Goal: Task Accomplishment & Management: Complete application form

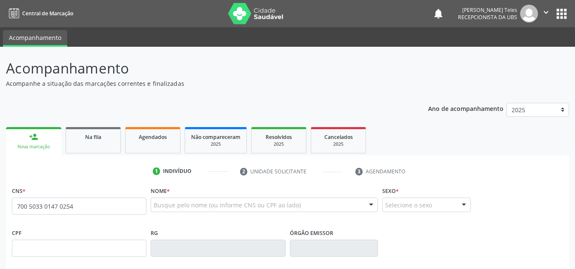
type input "700 5033 0147 0254"
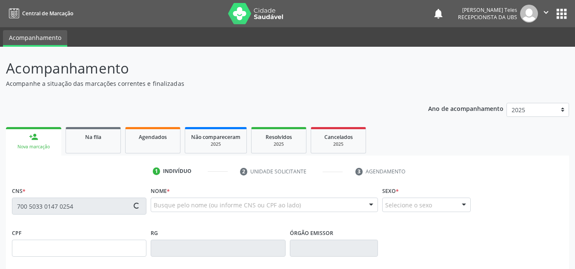
type input "2[DATE]"
type input "Jovita Braga de Queiroz"
type input "[PHONE_NUMBER]"
type input "S/N"
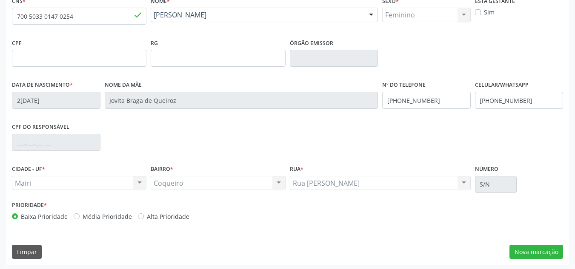
scroll to position [192, 0]
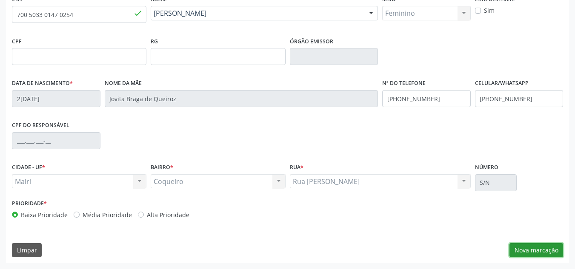
click at [525, 245] on button "Nova marcação" at bounding box center [537, 250] width 54 height 14
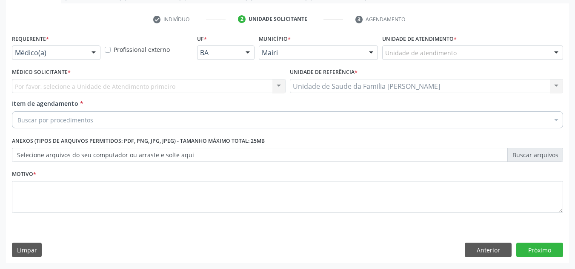
scroll to position [152, 0]
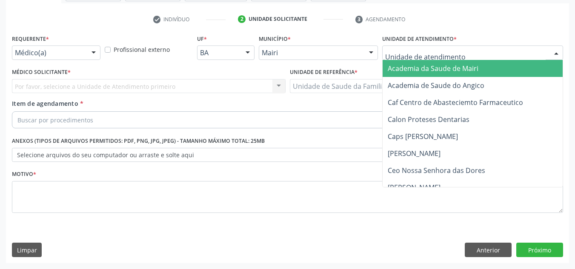
type input "J"
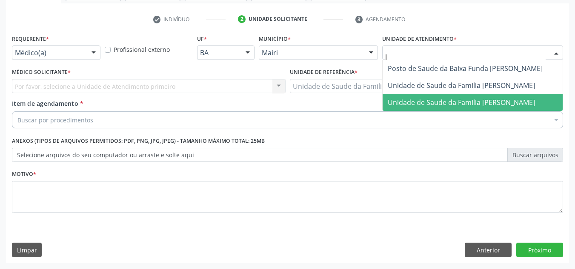
click at [442, 100] on span "Unidade de Saude da Familia [PERSON_NAME]" at bounding box center [461, 102] width 147 height 9
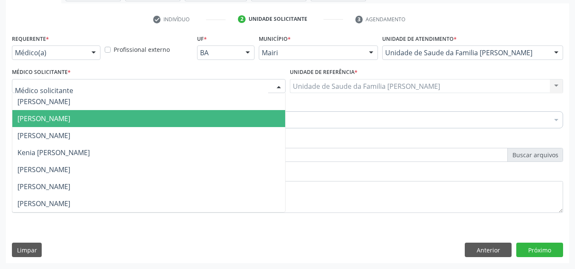
click at [61, 115] on span "[PERSON_NAME]" at bounding box center [43, 118] width 53 height 9
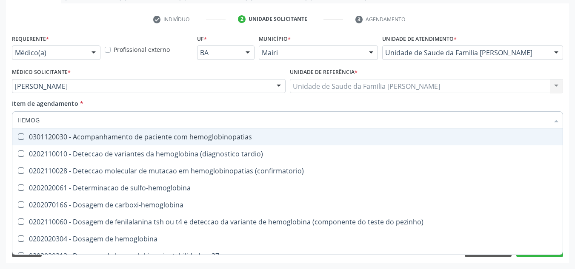
type input "HEMOGR"
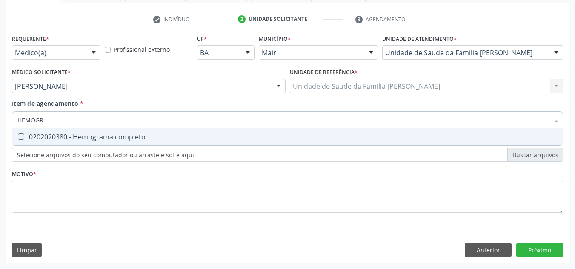
click at [48, 134] on div "0202020380 - Hemograma completo" at bounding box center [287, 137] width 540 height 7
checkbox completo "true"
type input "HEMOG"
checkbox completo "false"
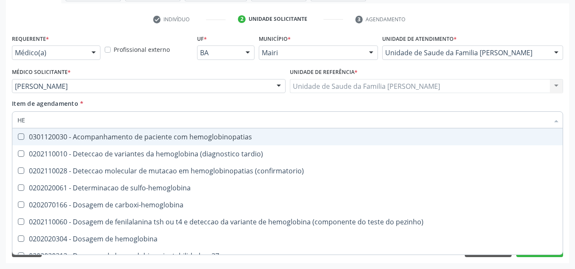
type input "H"
checkbox completo "false"
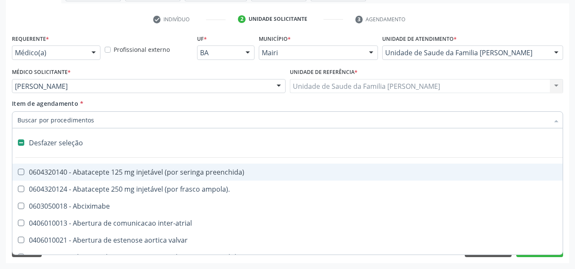
type input "G"
checkbox adolescente\) "true"
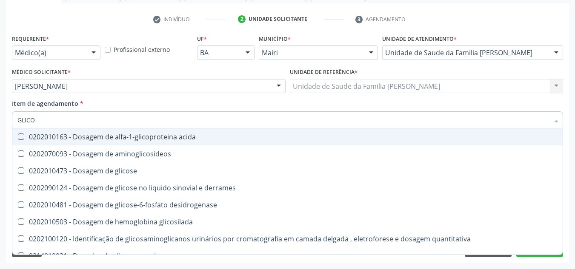
type input "GLICOS"
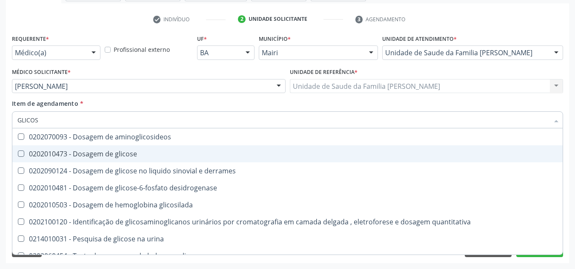
click at [82, 154] on div "0202010473 - Dosagem de glicose" at bounding box center [287, 154] width 540 height 7
checkbox glicose "true"
type input "GLICO"
checkbox glicose "false"
checkbox derrames "true"
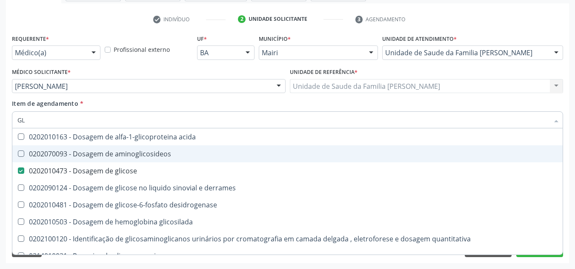
type input "G"
checkbox glicose "false"
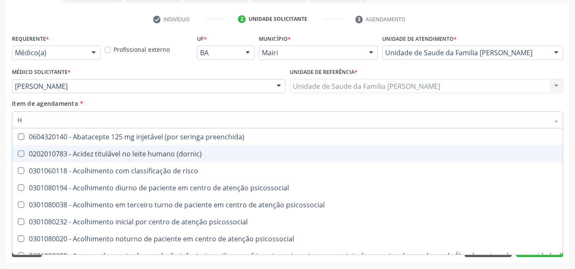
type input "HE"
checkbox removível "true"
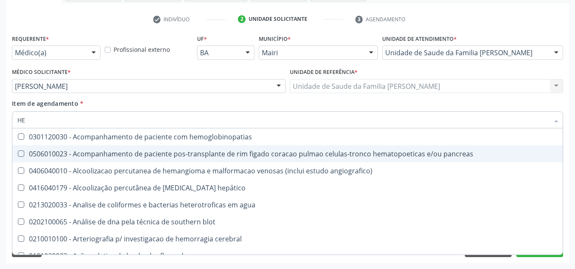
type input "HEM"
checkbox transplante "true"
checkbox completo "false"
type input "HEMO"
checkbox retro-retal "true"
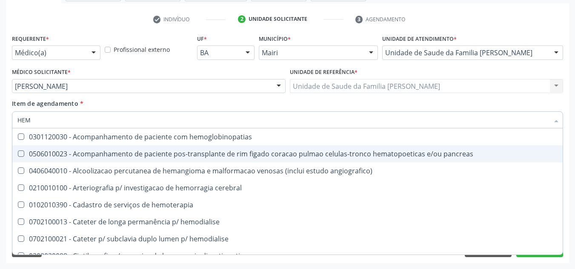
checkbox completo "false"
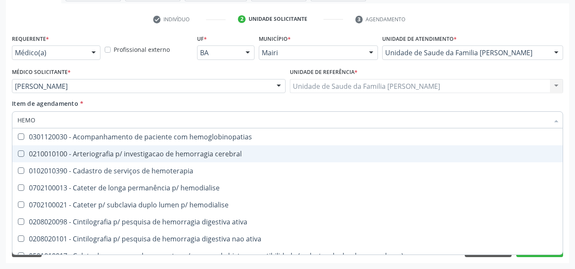
type input "HEMOG"
checkbox carboxi-hemoglobina "true"
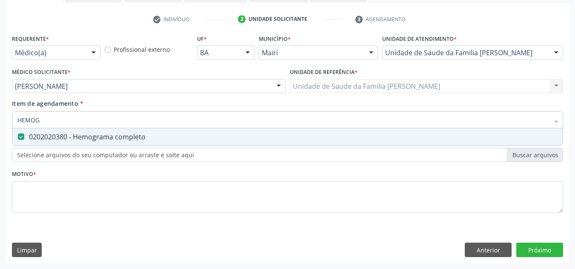
type input "HEMOGR"
checkbox completo "true"
type input "HEMOG"
checkbox completo "false"
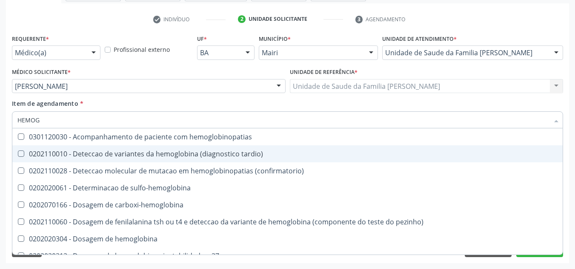
type input "HEMO"
checkbox completo "false"
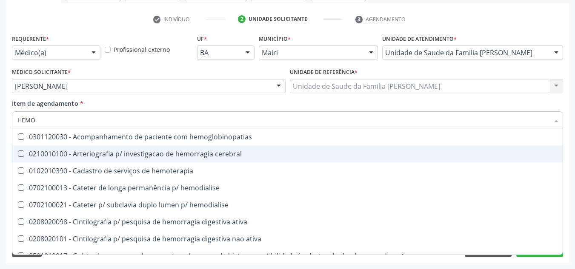
type input "HEM"
checkbox completo "false"
checkbox hemorragicas "true"
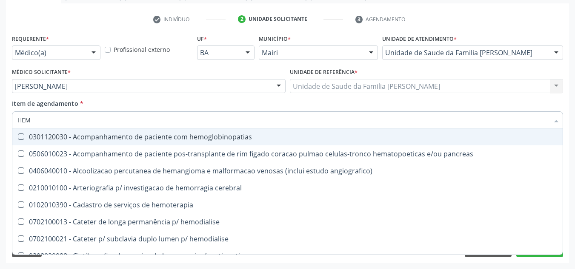
type input "HEMO"
checkbox retro-retal "true"
checkbox completo "false"
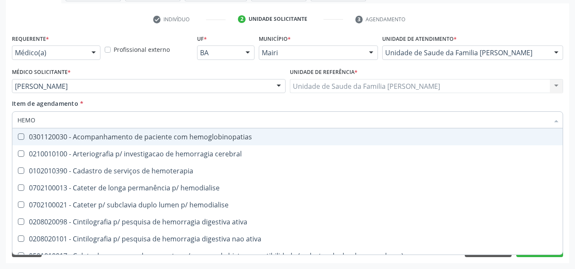
type input "HEMOG"
checkbox carboxi-hemoglobina "true"
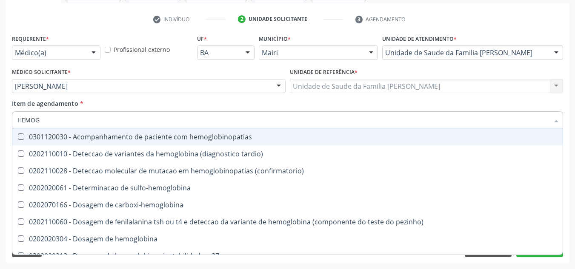
type input "HEMOGL"
checkbox completo "false"
type input "HEMOGLOBINA"
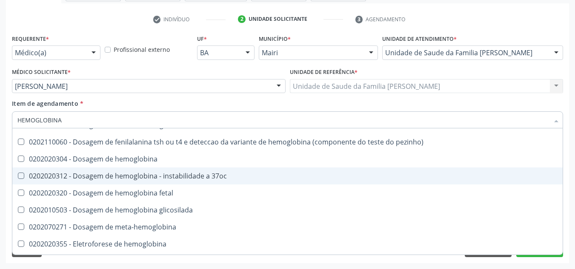
scroll to position [78, 0]
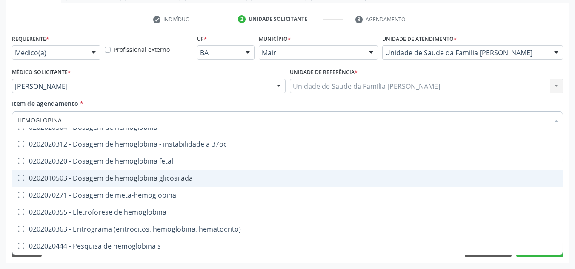
click at [157, 176] on div "0202010503 - Dosagem de hemoglobina glicosilada" at bounding box center [287, 178] width 540 height 7
checkbox glicosilada "true"
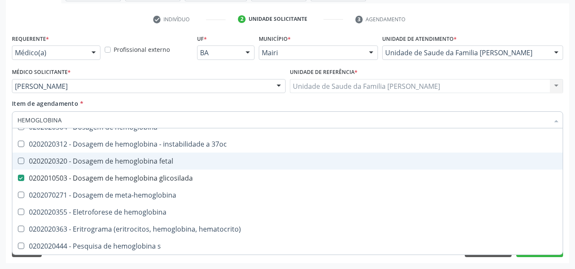
type input "HEMOGLOBIN"
checkbox glicosilada "false"
checkbox hemoglobina "true"
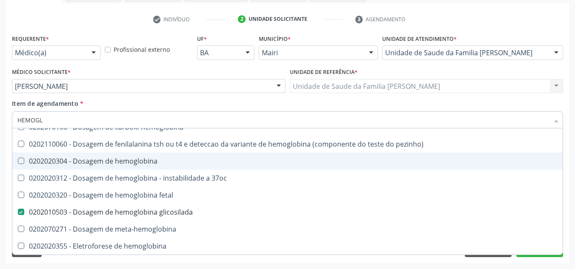
type input "HEMOG"
checkbox s "true"
type input "H"
checkbox glicosilada "false"
checkbox s "false"
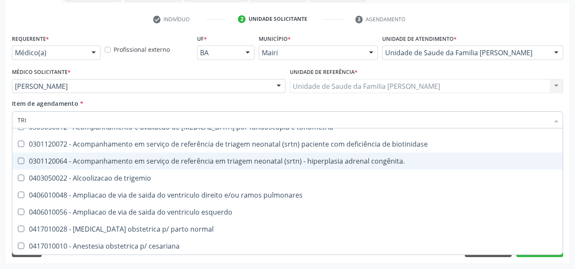
type input "TRIG"
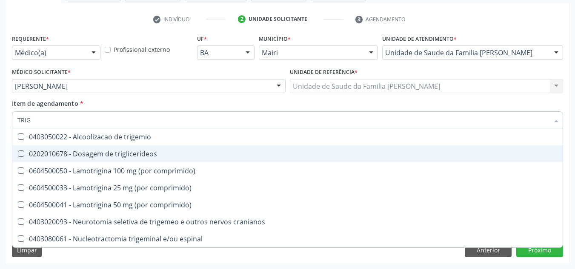
scroll to position [0, 0]
click at [145, 153] on div "0202010678 - Dosagem de triglicerideos" at bounding box center [287, 154] width 540 height 7
checkbox triglicerideos "true"
type input "TRI"
checkbox triglicerideos "false"
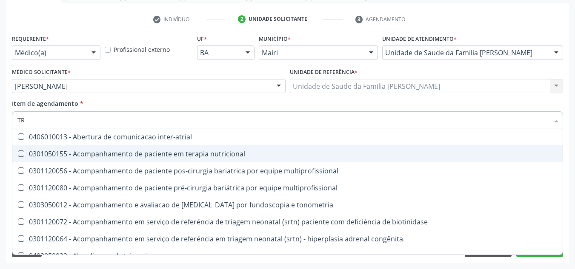
type input "T"
checkbox triglicerideos "false"
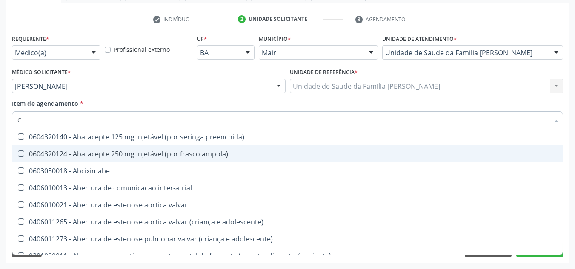
type input "CO"
checkbox comprimido\) "true"
checkbox per-operatoria "true"
checkbox osseo "true"
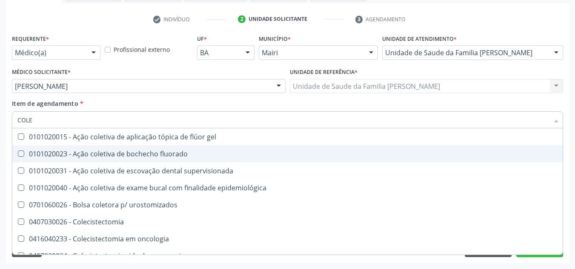
type input "COLES"
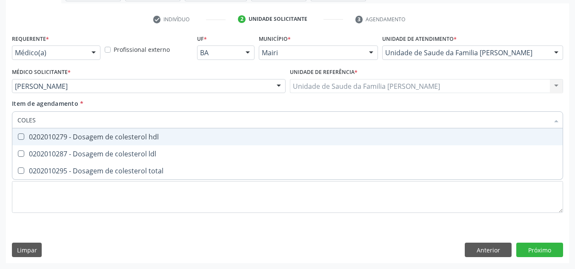
click at [140, 143] on span "0202010279 - Dosagem de colesterol hdl" at bounding box center [287, 137] width 550 height 17
checkbox hdl "true"
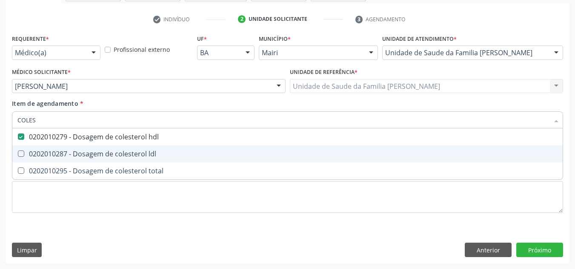
drag, startPoint x: 135, startPoint y: 148, endPoint x: 140, endPoint y: 159, distance: 12.3
click at [137, 155] on span "0202010287 - Dosagem de colesterol ldl" at bounding box center [287, 154] width 550 height 17
checkbox ldl "true"
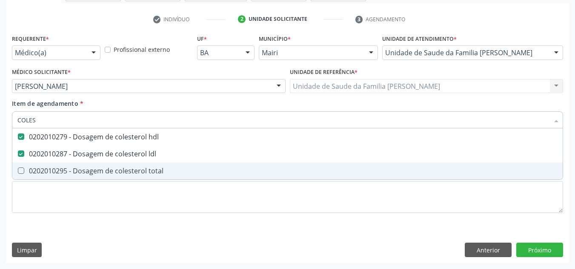
click at [142, 166] on span "0202010295 - Dosagem de colesterol total" at bounding box center [287, 171] width 550 height 17
checkbox total "true"
type input "COLE"
checkbox hdl "false"
checkbox ldl "false"
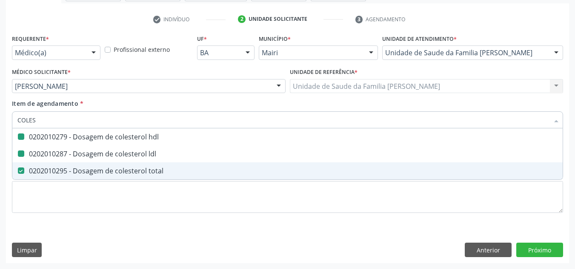
checkbox total "false"
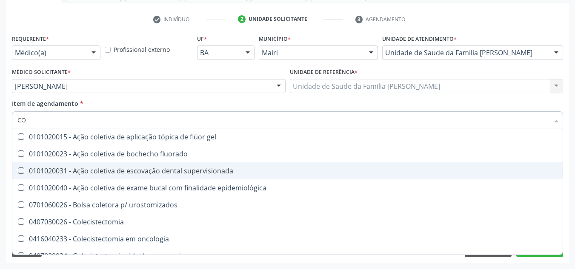
type input "C"
checkbox hdl "false"
checkbox ldl "false"
checkbox total "false"
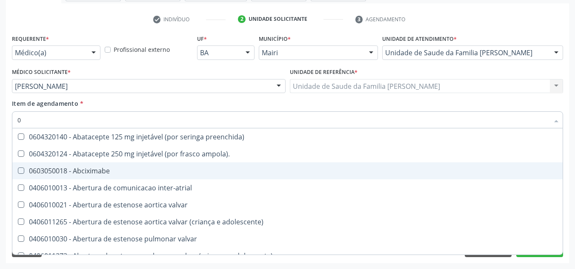
type input "02"
checkbox escrotal "true"
checkbox captacao "true"
checkbox estimulo "true"
checkbox osmolar "true"
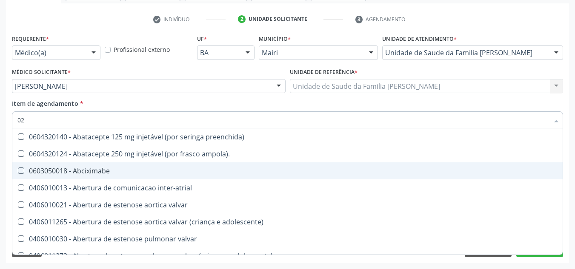
checkbox tirofibana "true"
checkbox Colpoperineocleise "true"
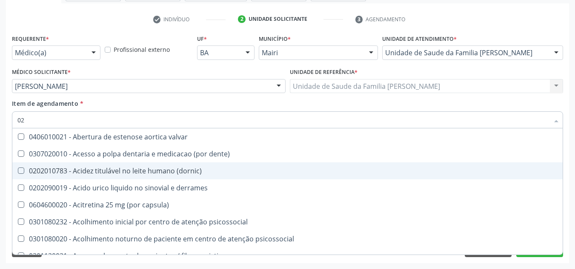
type input "020"
checkbox herpesvirus "true"
checkbox agua "true"
checkbox alimentos "true"
checkbox amniotico "true"
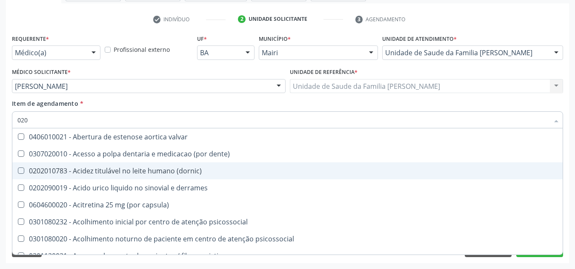
checkbox coagulacao "true"
checkbox acetona "true"
checkbox hdl "false"
checkbox ldl "false"
checkbox total "false"
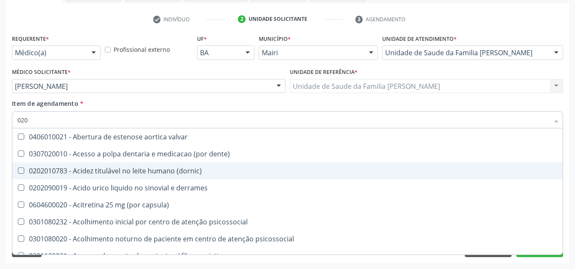
checkbox glicose "false"
checkbox glicosilada "false"
checkbox triglicerideos "false"
checkbox Eletro-oculografia "true"
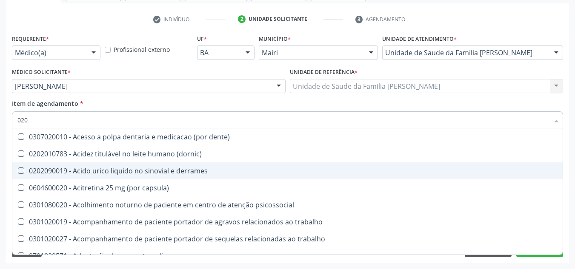
type input "0202"
checkbox puncao "true"
checkbox linfatico "true"
checkbox ocular "true"
checkbox laser "true"
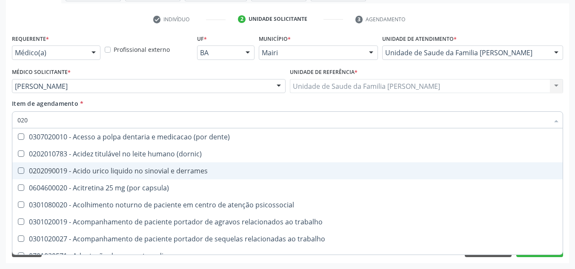
checkbox septostomia "true"
checkbox \(semi-solido\) "true"
checkbox revisao "true"
checkbox hdl "false"
checkbox ldl "false"
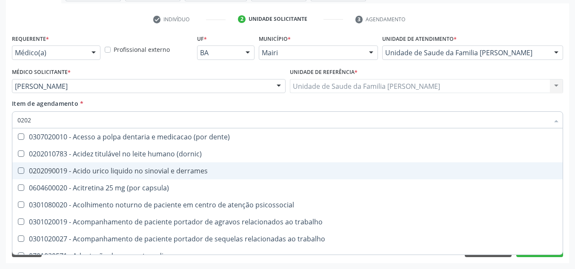
checkbox total "false"
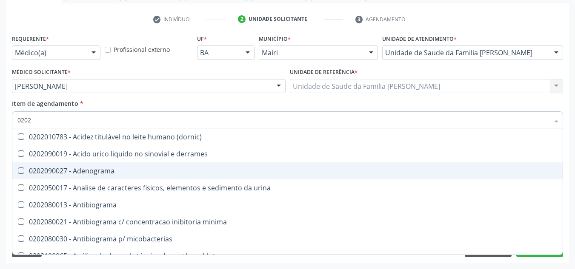
type input "02020"
checkbox cadmio "true"
checkbox calcio "true"
checkbox ionizavel "true"
checkbox hdl "false"
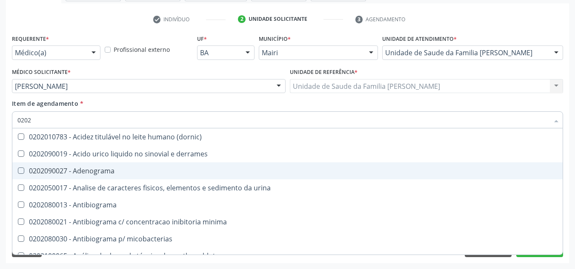
checkbox ldl "false"
checkbox total "false"
checkbox fenitoina "true"
checkbox esperma "true"
checkbox glicose "false"
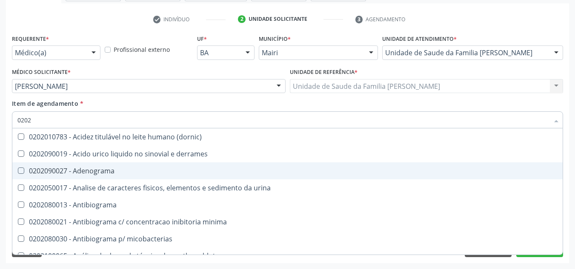
checkbox glicosilada "false"
checkbox quinidina "true"
checkbox triglicerideos "false"
checkbox acilcarnitinas "true"
checkbox completo "false"
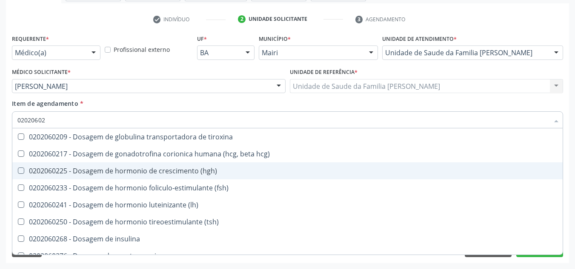
type input "020206026"
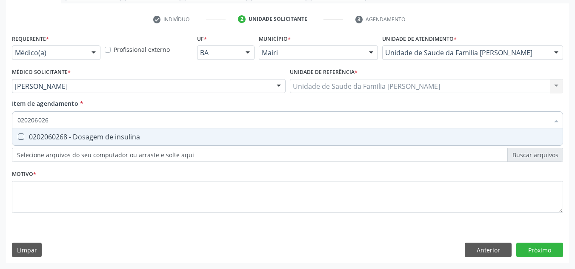
click at [140, 136] on div "0202060268 - Dosagem de insulina" at bounding box center [287, 137] width 540 height 7
checkbox insulina "true"
type input "02020602"
checkbox insulina "false"
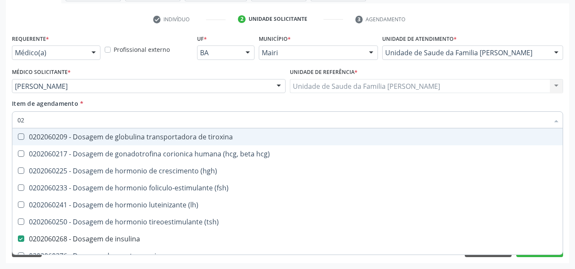
type input "0"
checkbox insulina "false"
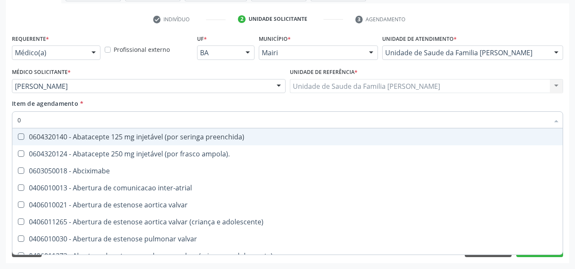
type input "02"
checkbox escrotal "true"
checkbox captacao "true"
checkbox estimulo "true"
checkbox osmolar "true"
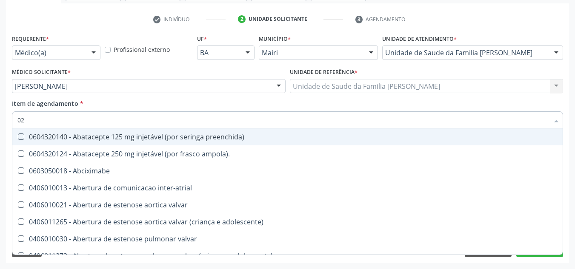
checkbox tirofibana "true"
checkbox transcutanea "true"
checkbox Colpoperineocleise "true"
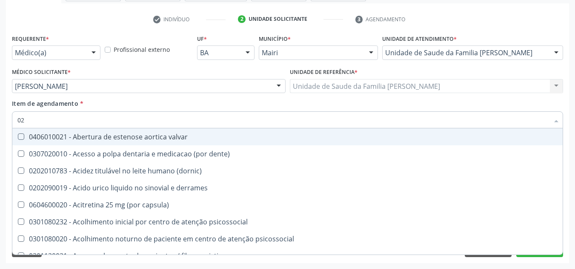
type input "020"
checkbox herpesvirus "true"
checkbox agua "true"
checkbox alimentos "true"
checkbox amniotico "true"
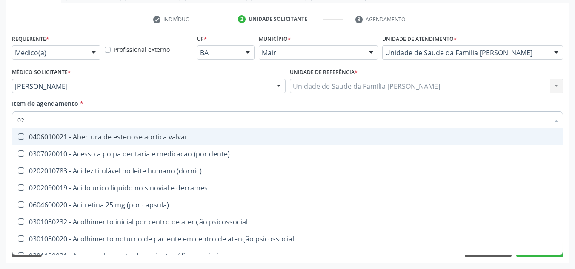
checkbox coagulacao "true"
checkbox semana\) "true"
checkbox acetona "true"
checkbox hdl "false"
checkbox ldl "false"
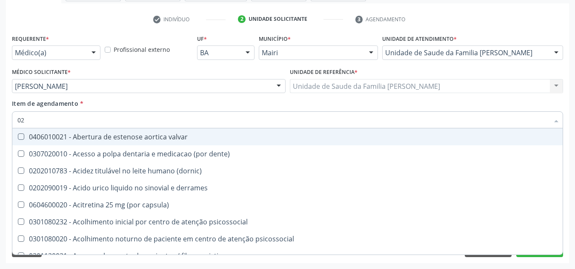
checkbox total "false"
checkbox glicose "false"
checkbox glicosilada "false"
checkbox insulina "false"
checkbox triglicerideos "false"
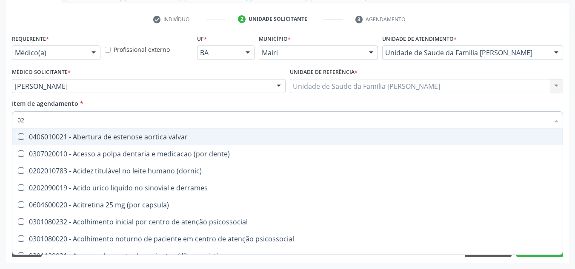
checkbox Eletro-oculografia "true"
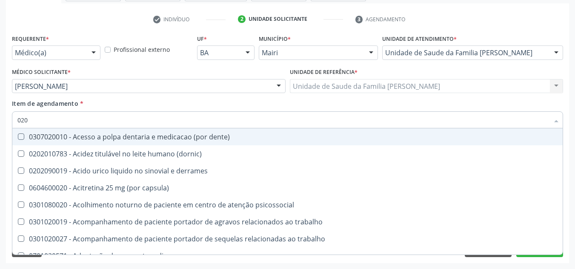
type input "0202"
checkbox puncao "true"
checkbox linfatico "true"
checkbox ocular "true"
checkbox laser "true"
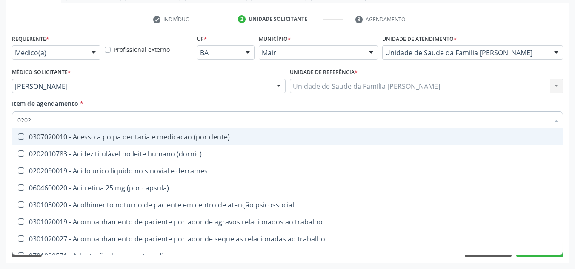
checkbox septostomia "true"
checkbox lumen "true"
checkbox \(semi-solido\) "true"
checkbox revisao "true"
checkbox hdl "false"
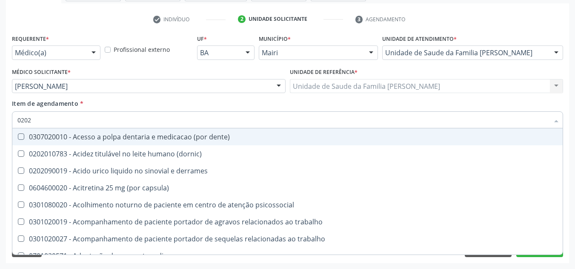
checkbox ldl "false"
checkbox total "false"
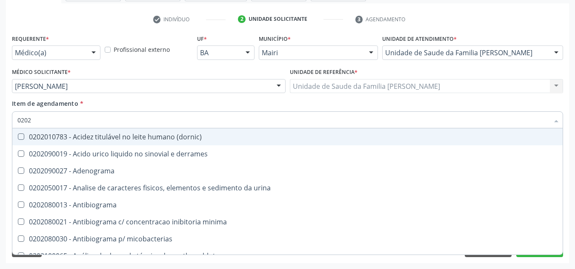
type input "02020"
checkbox cadmio "true"
checkbox calcio "true"
checkbox ionizavel "true"
checkbox hdl "false"
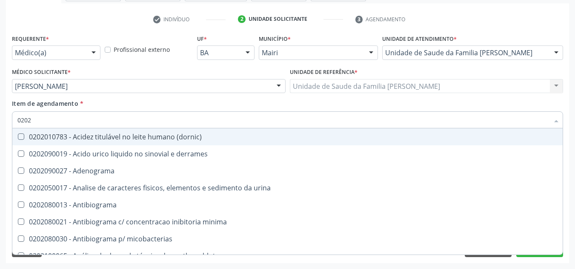
checkbox ldl "false"
checkbox total "false"
checkbox fenitoina "true"
checkbox esperma "true"
checkbox glicose "false"
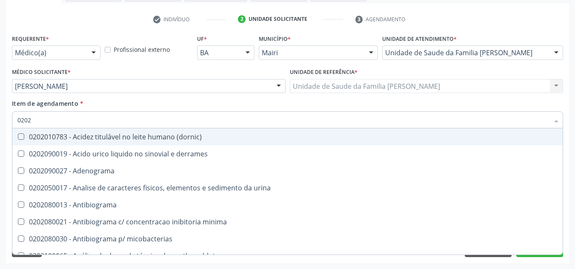
checkbox hcg\) "true"
checkbox glicosilada "false"
checkbox insulina "false"
checkbox quinidina "true"
checkbox triglicerideos "false"
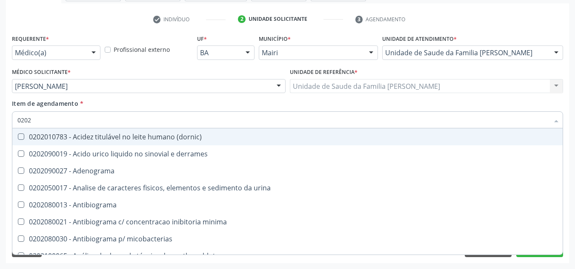
checkbox acilcarnitinas "true"
checkbox completo "false"
type input "020206"
checkbox totais "true"
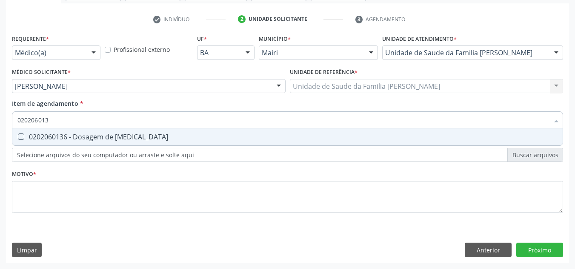
click at [158, 172] on div "Requerente * Médico(a) Médico(a) Enfermeiro(a) Paciente Nenhum resultado encont…" at bounding box center [287, 128] width 551 height 193
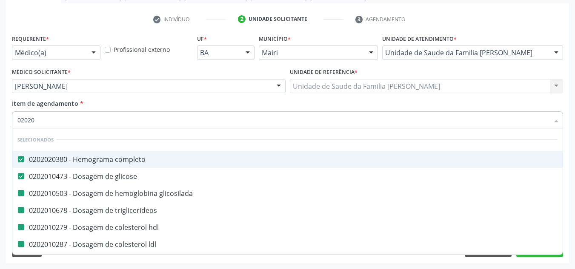
type input "020206"
checkbox glicosilada "false"
checkbox triglicerideos "false"
checkbox hdl "false"
checkbox ldl "false"
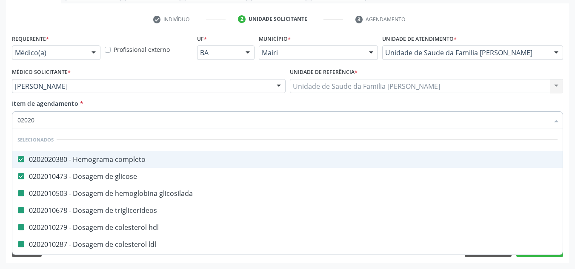
checkbox total "false"
checkbox insulina "false"
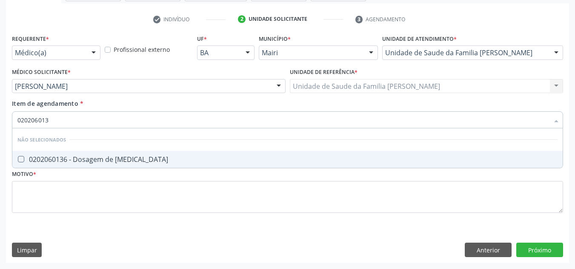
click at [122, 162] on div "0202060136 - Dosagem de [MEDICAL_DATA]" at bounding box center [287, 159] width 540 height 7
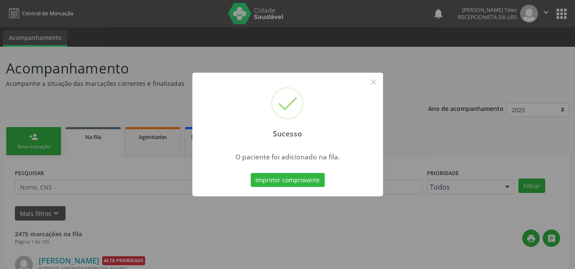
scroll to position [11, 0]
